Goal: Transaction & Acquisition: Obtain resource

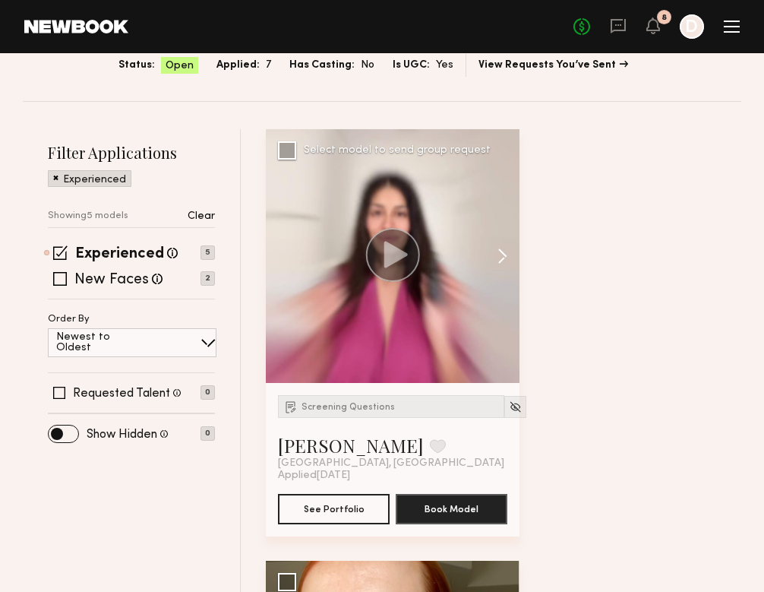
scroll to position [185, 0]
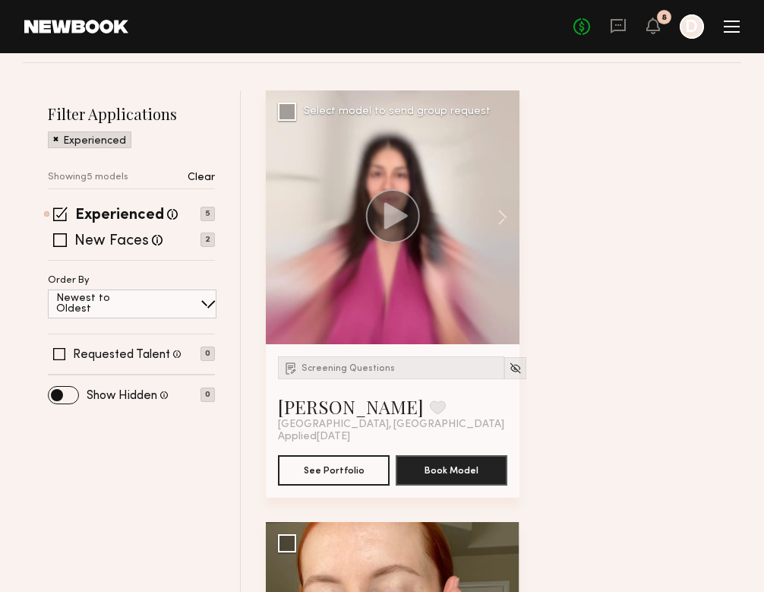
click at [419, 219] on circle at bounding box center [393, 216] width 52 height 52
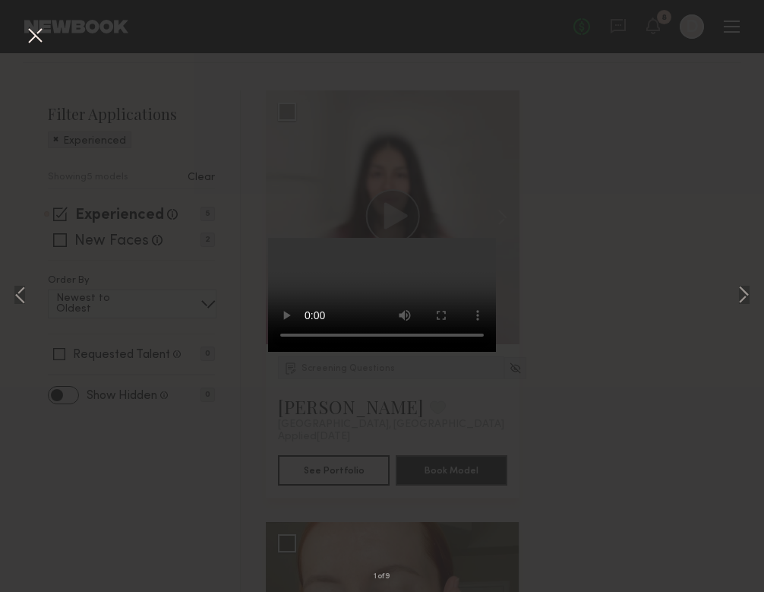
click at [460, 352] on video at bounding box center [382, 295] width 228 height 114
click at [749, 305] on button at bounding box center [744, 295] width 18 height 473
click at [746, 302] on button at bounding box center [744, 295] width 18 height 473
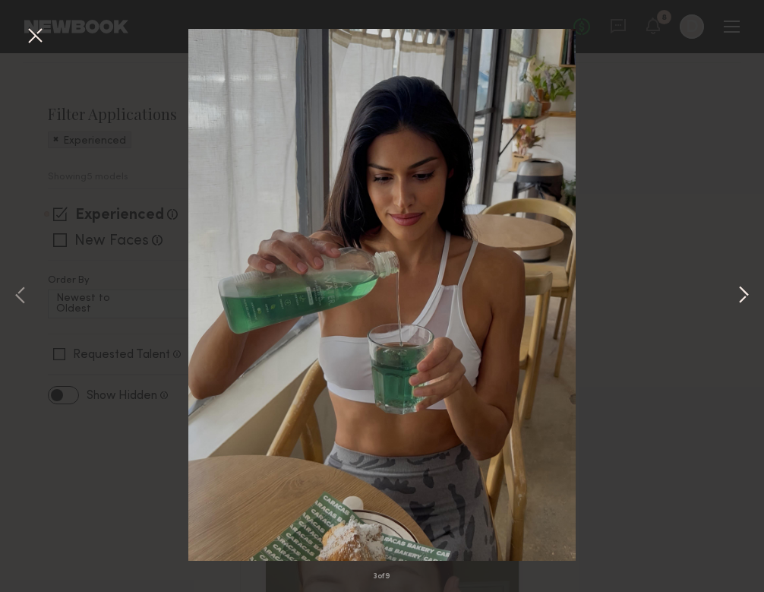
click at [745, 299] on button at bounding box center [744, 295] width 18 height 473
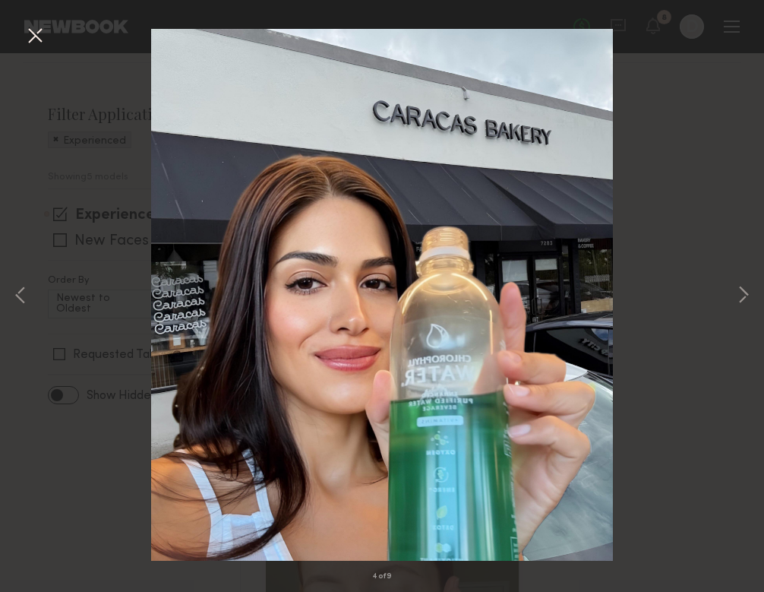
click at [33, 34] on button at bounding box center [35, 36] width 24 height 27
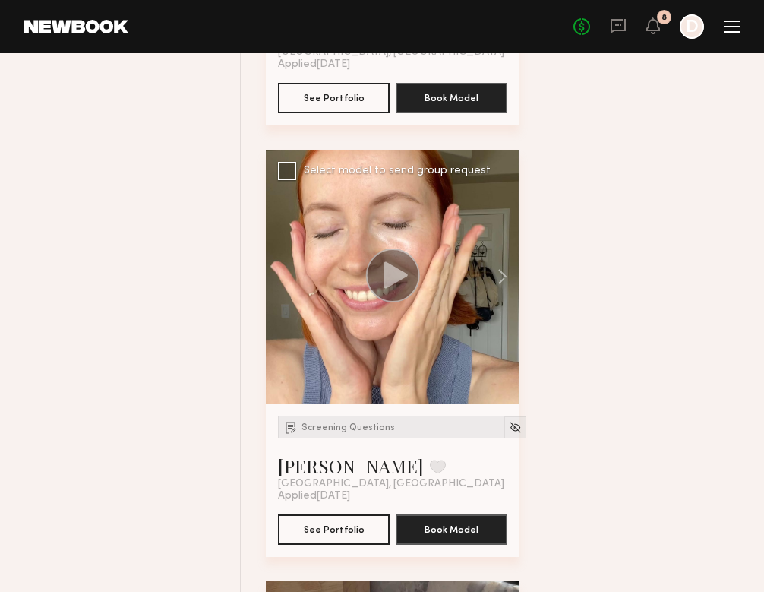
scroll to position [518, 0]
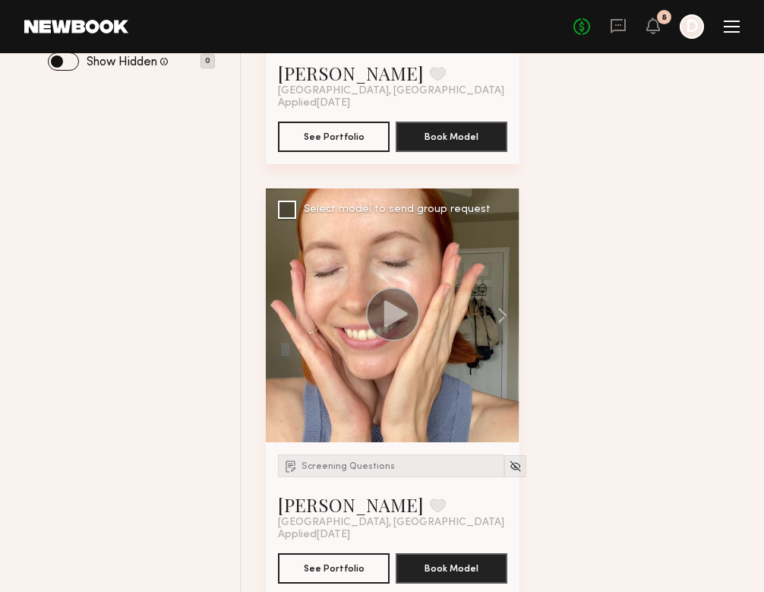
click at [413, 308] on circle at bounding box center [393, 314] width 54 height 54
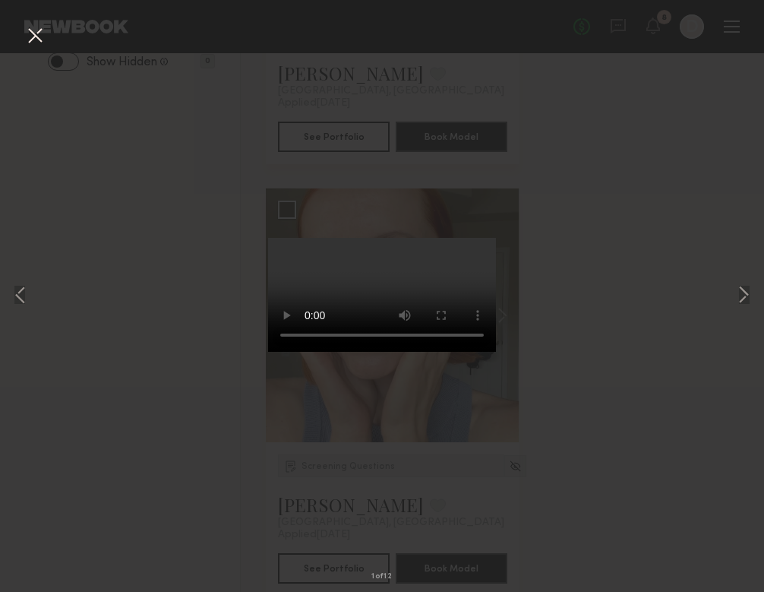
click at [464, 352] on video at bounding box center [382, 295] width 228 height 114
click at [738, 302] on button at bounding box center [744, 295] width 18 height 473
click at [39, 33] on button at bounding box center [35, 36] width 24 height 27
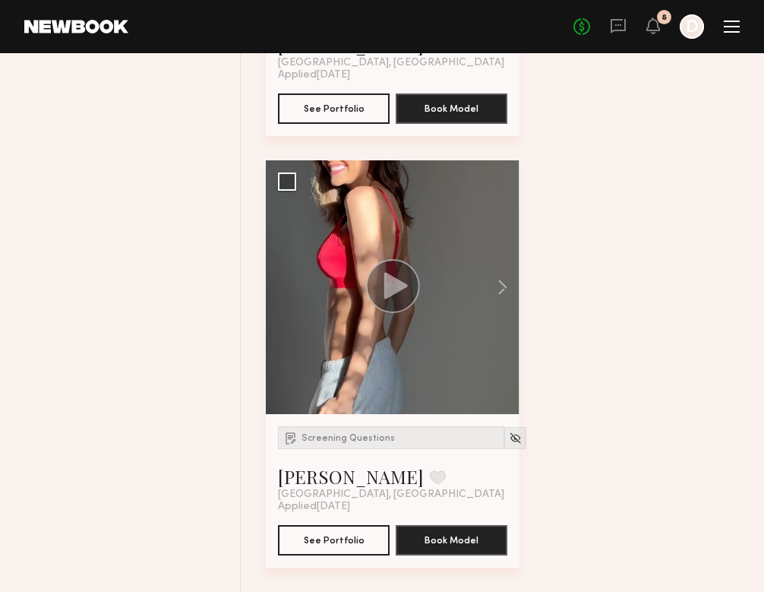
scroll to position [1841, 0]
click at [398, 312] on circle at bounding box center [393, 286] width 52 height 52
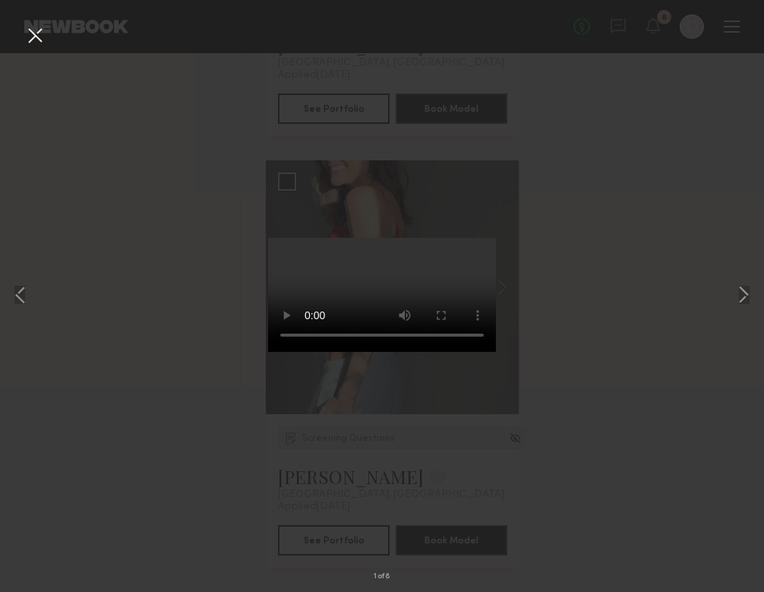
click at [453, 352] on video at bounding box center [382, 295] width 228 height 114
click at [745, 290] on button at bounding box center [744, 295] width 18 height 473
click at [32, 42] on button at bounding box center [35, 36] width 24 height 27
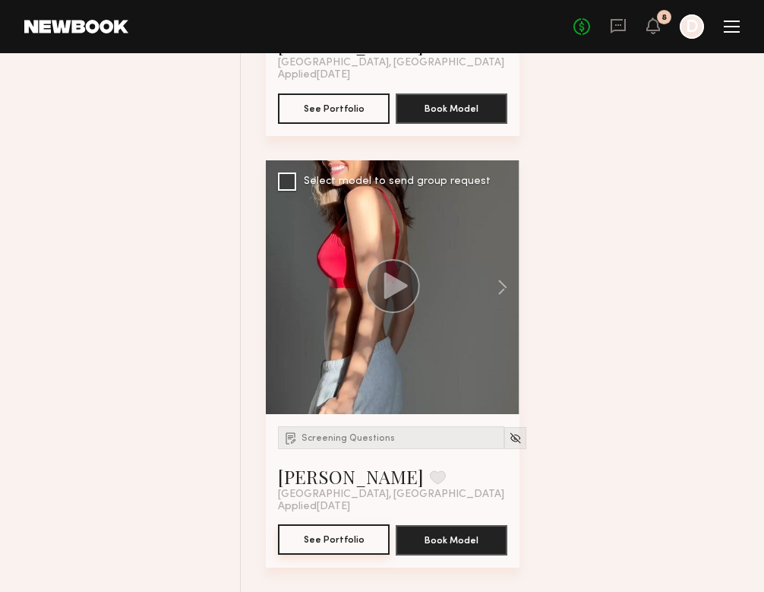
click at [376, 542] on button "See Portfolio" at bounding box center [334, 539] width 112 height 30
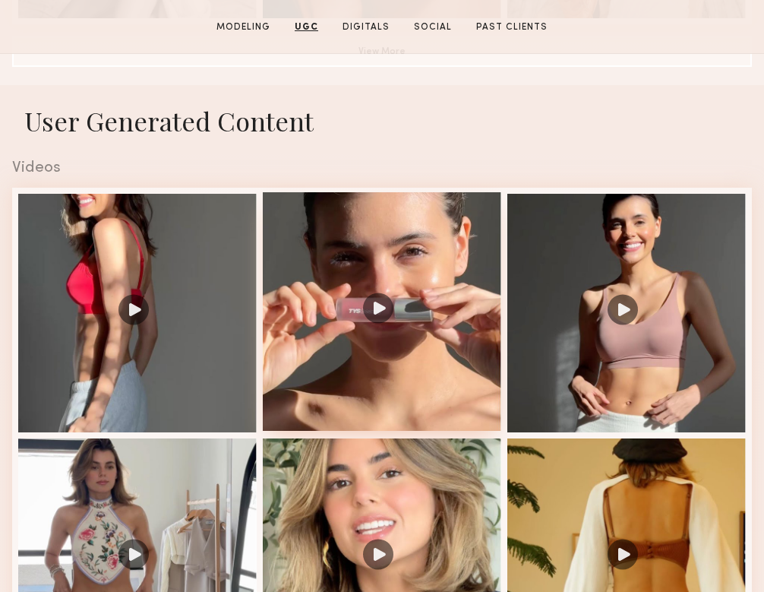
scroll to position [1463, 0]
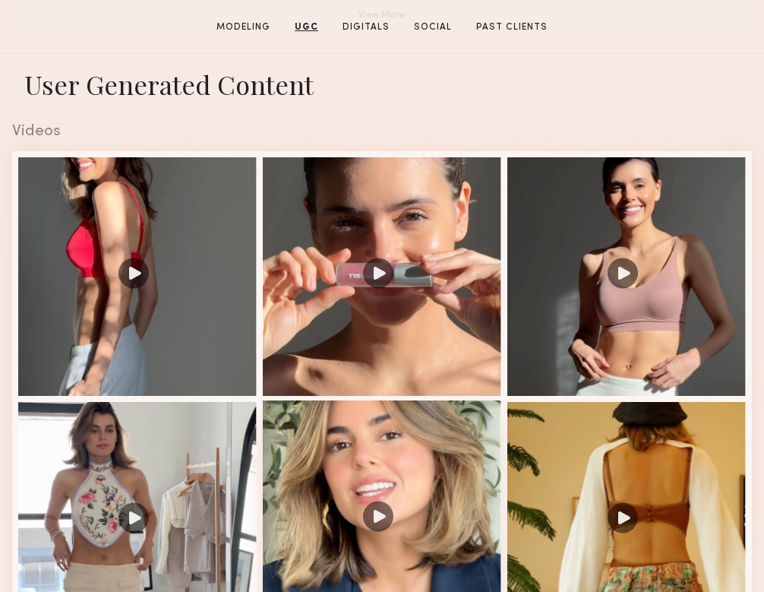
click at [346, 475] on div at bounding box center [382, 519] width 239 height 239
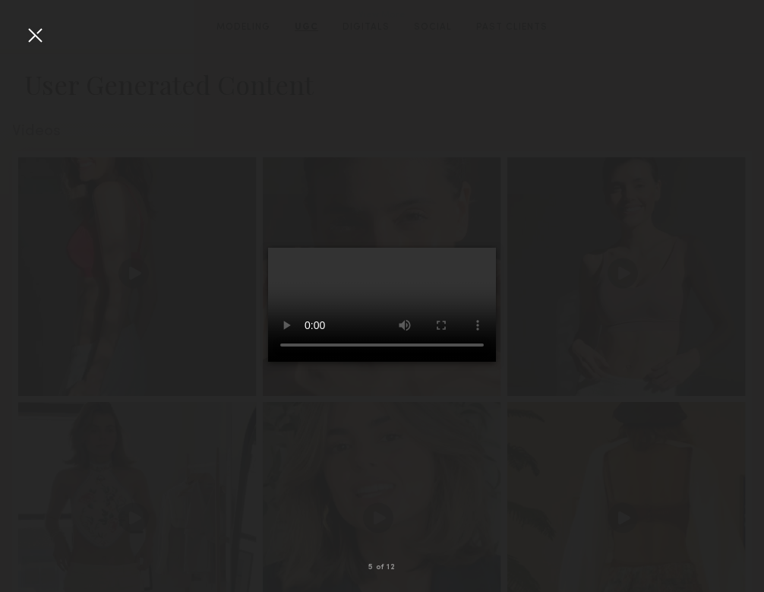
click at [42, 27] on div at bounding box center [35, 35] width 24 height 24
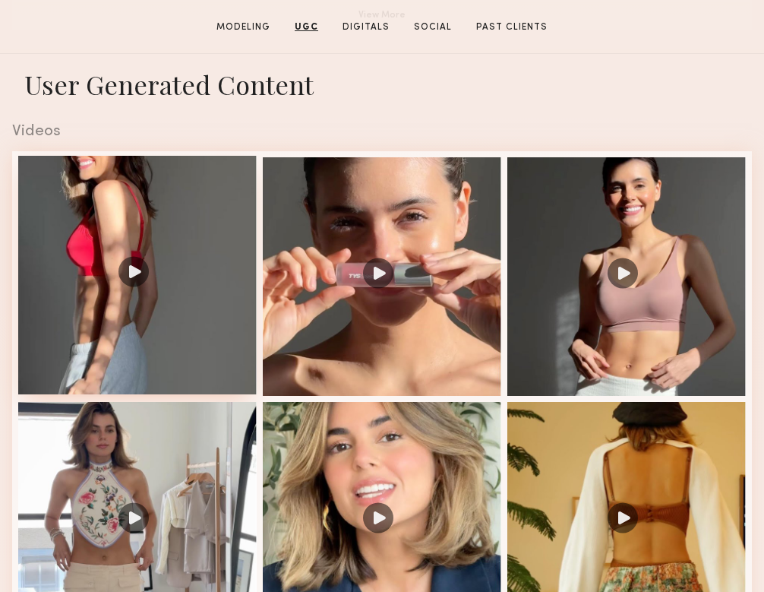
click at [128, 318] on div at bounding box center [137, 275] width 239 height 239
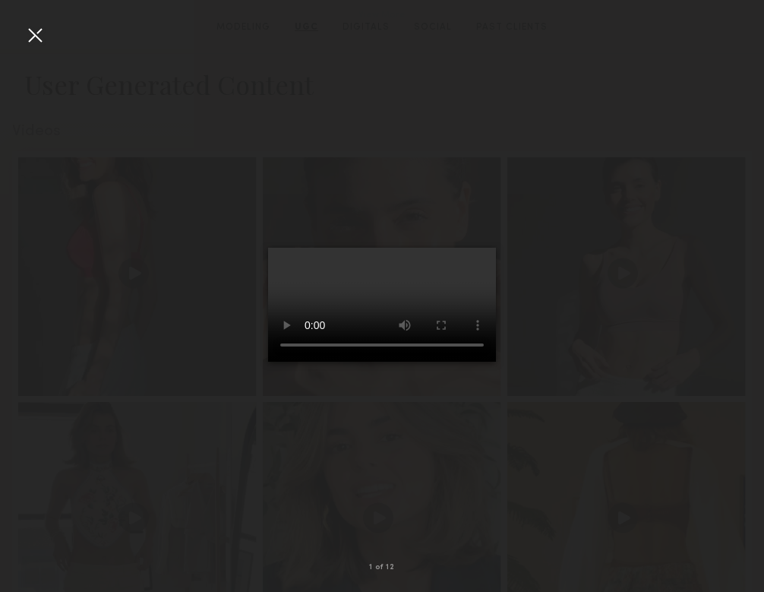
click at [47, 33] on div at bounding box center [382, 283] width 764 height 519
click at [30, 31] on div at bounding box center [35, 35] width 24 height 24
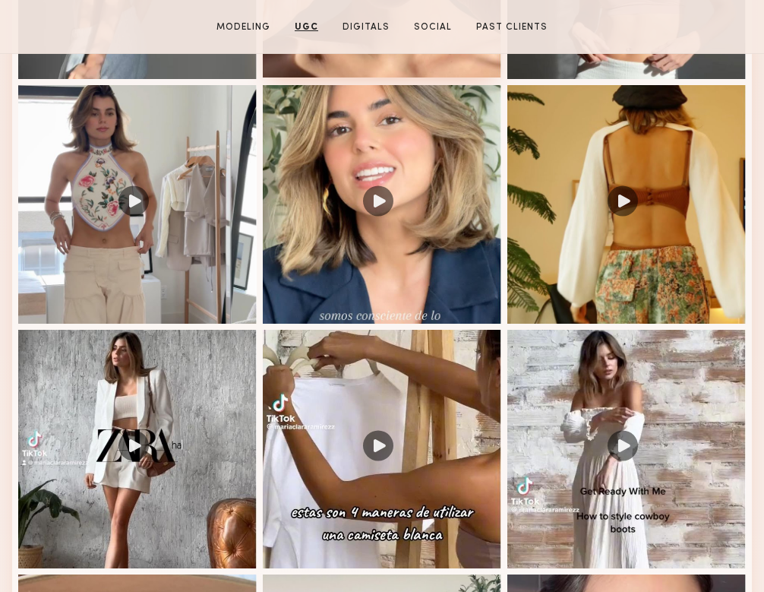
scroll to position [1993, 0]
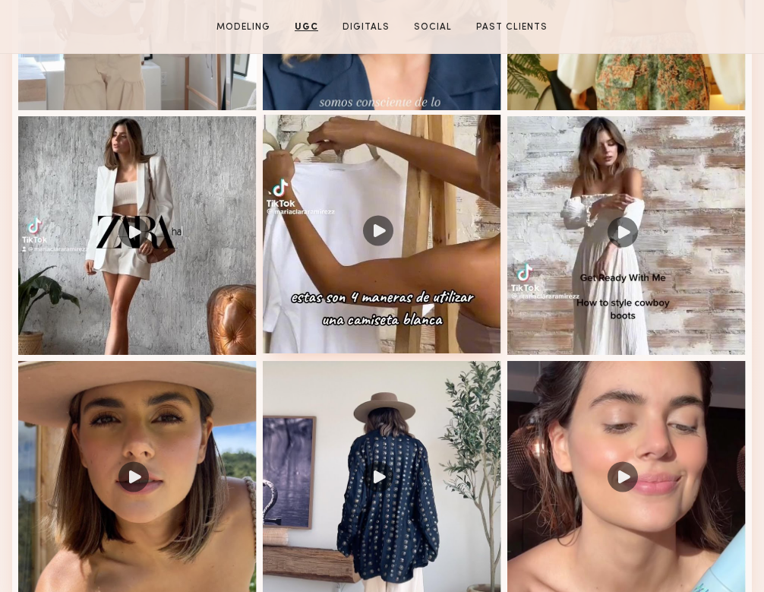
click at [327, 224] on div at bounding box center [382, 234] width 239 height 239
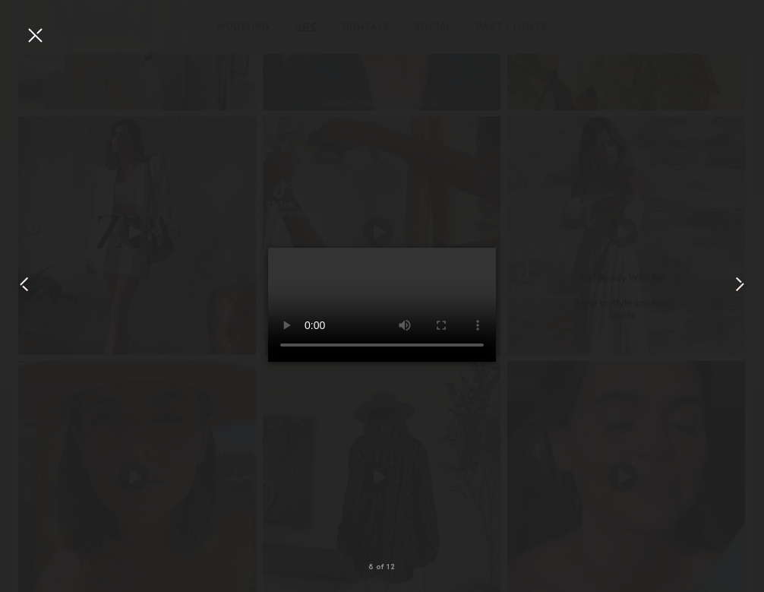
click at [322, 335] on video at bounding box center [382, 305] width 228 height 114
click at [674, 2] on nb-gallery-light "8 of 12" at bounding box center [382, 296] width 764 height 592
click at [28, 31] on div at bounding box center [35, 35] width 24 height 24
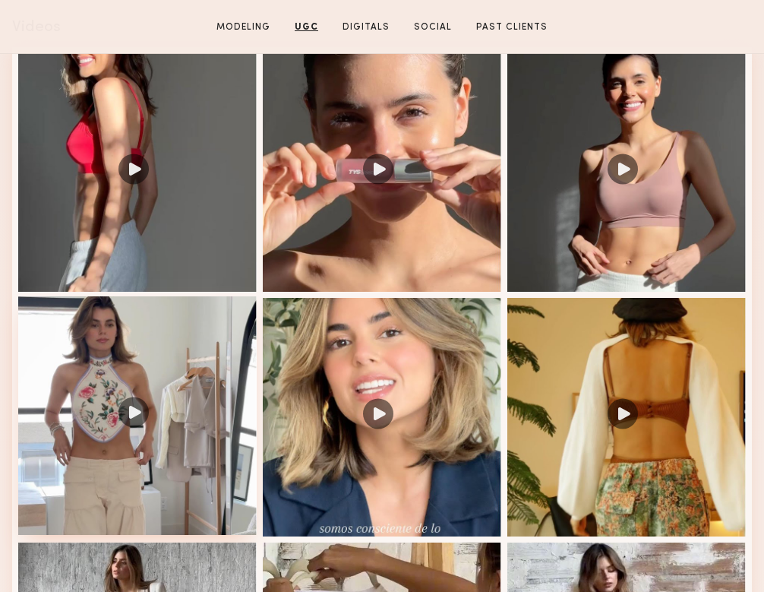
scroll to position [1564, 0]
